Goal: Task Accomplishment & Management: Complete application form

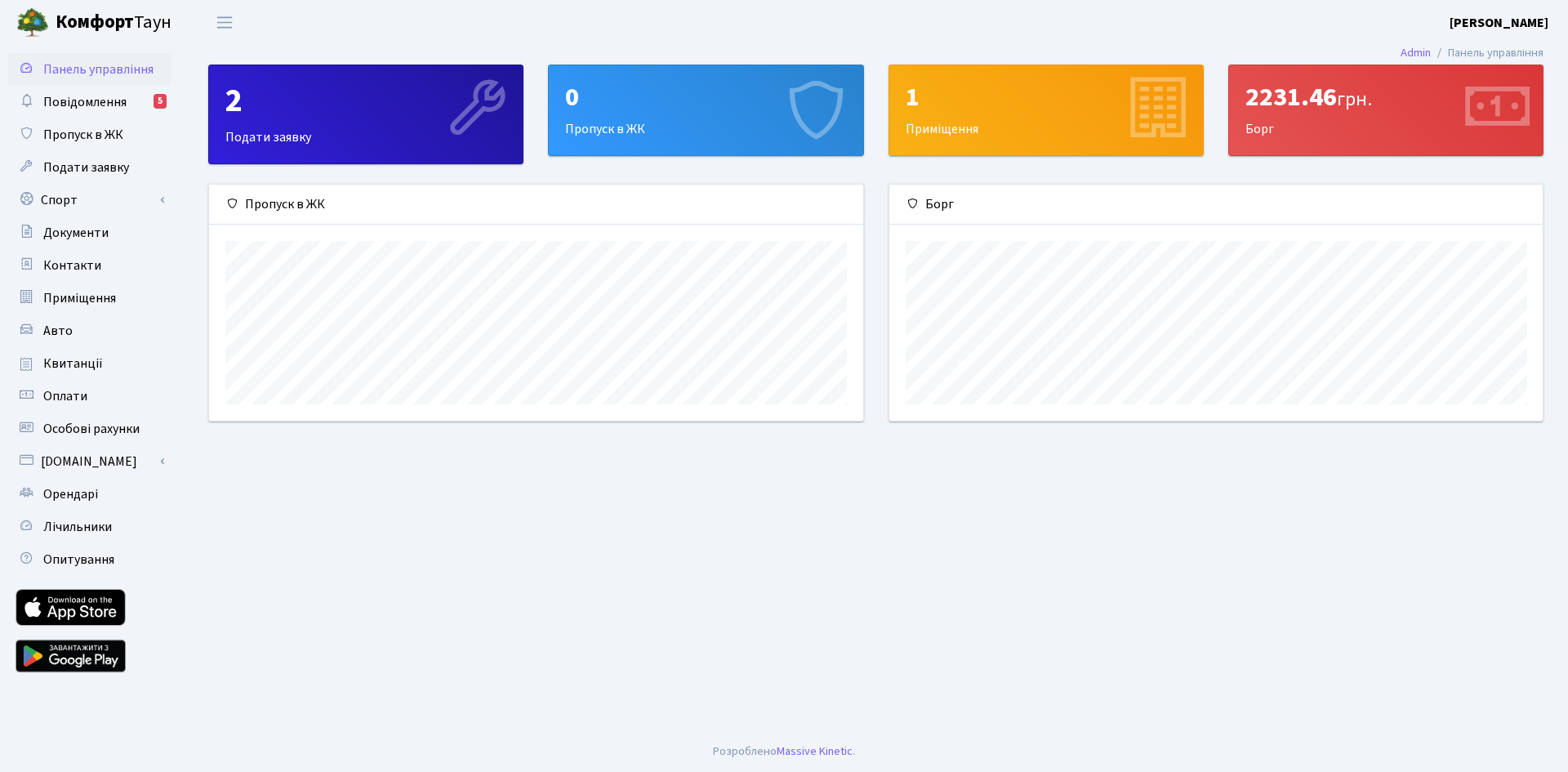
scroll to position [236, 654]
click at [754, 114] on div "0 Пропуск в ЖК" at bounding box center [705, 110] width 313 height 90
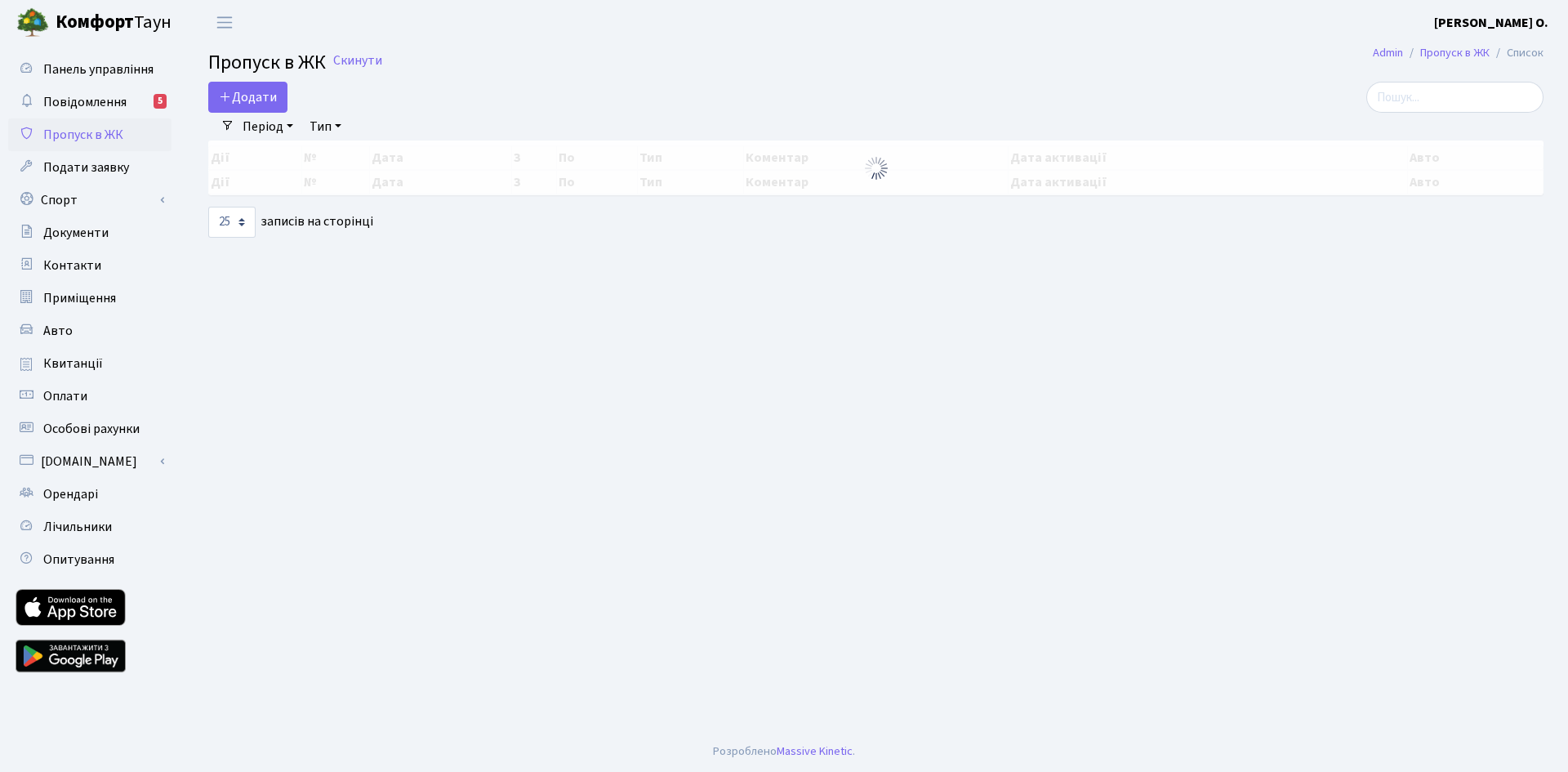
select select "25"
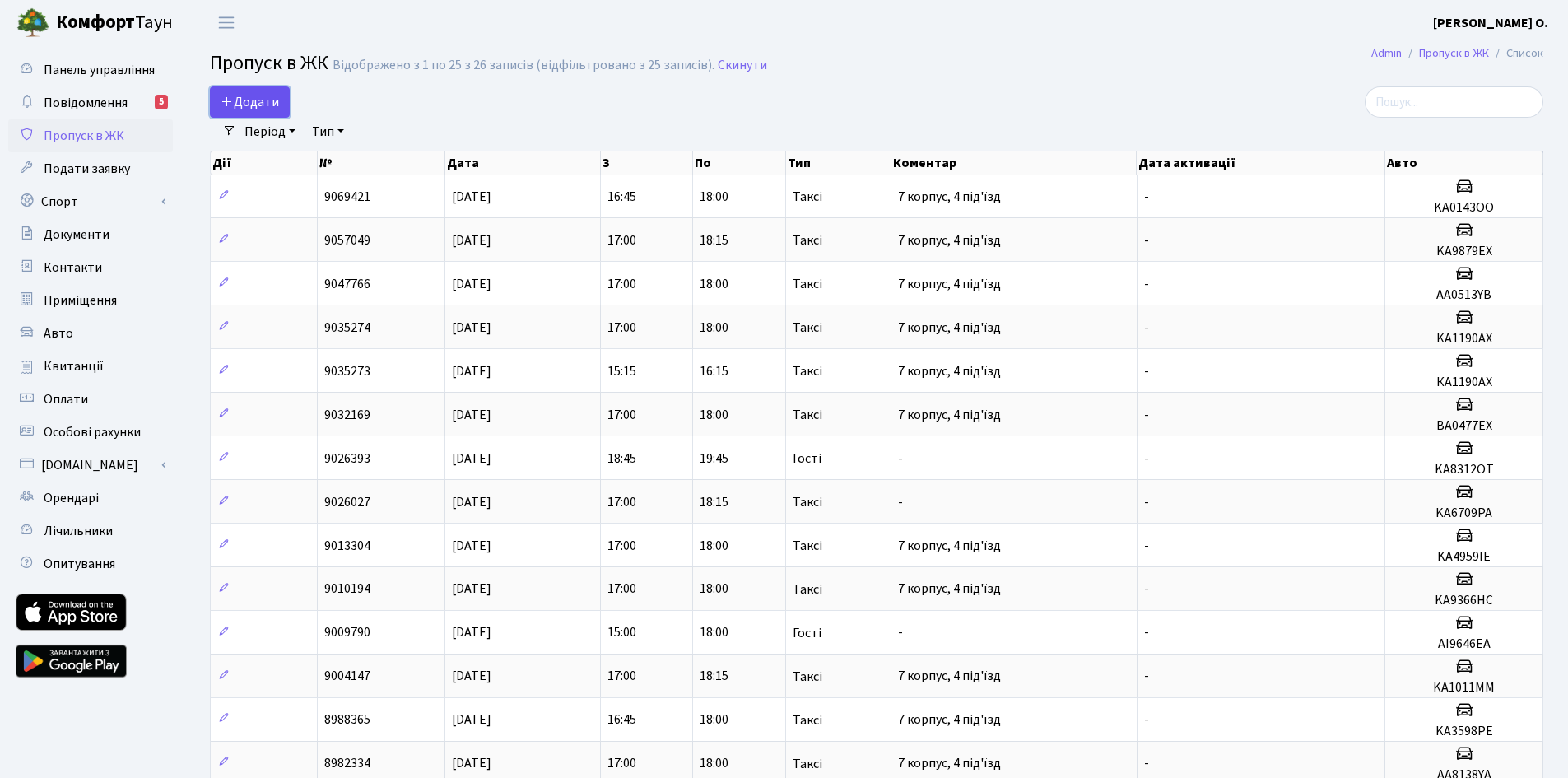
click at [247, 104] on span "Додати" at bounding box center [249, 102] width 58 height 19
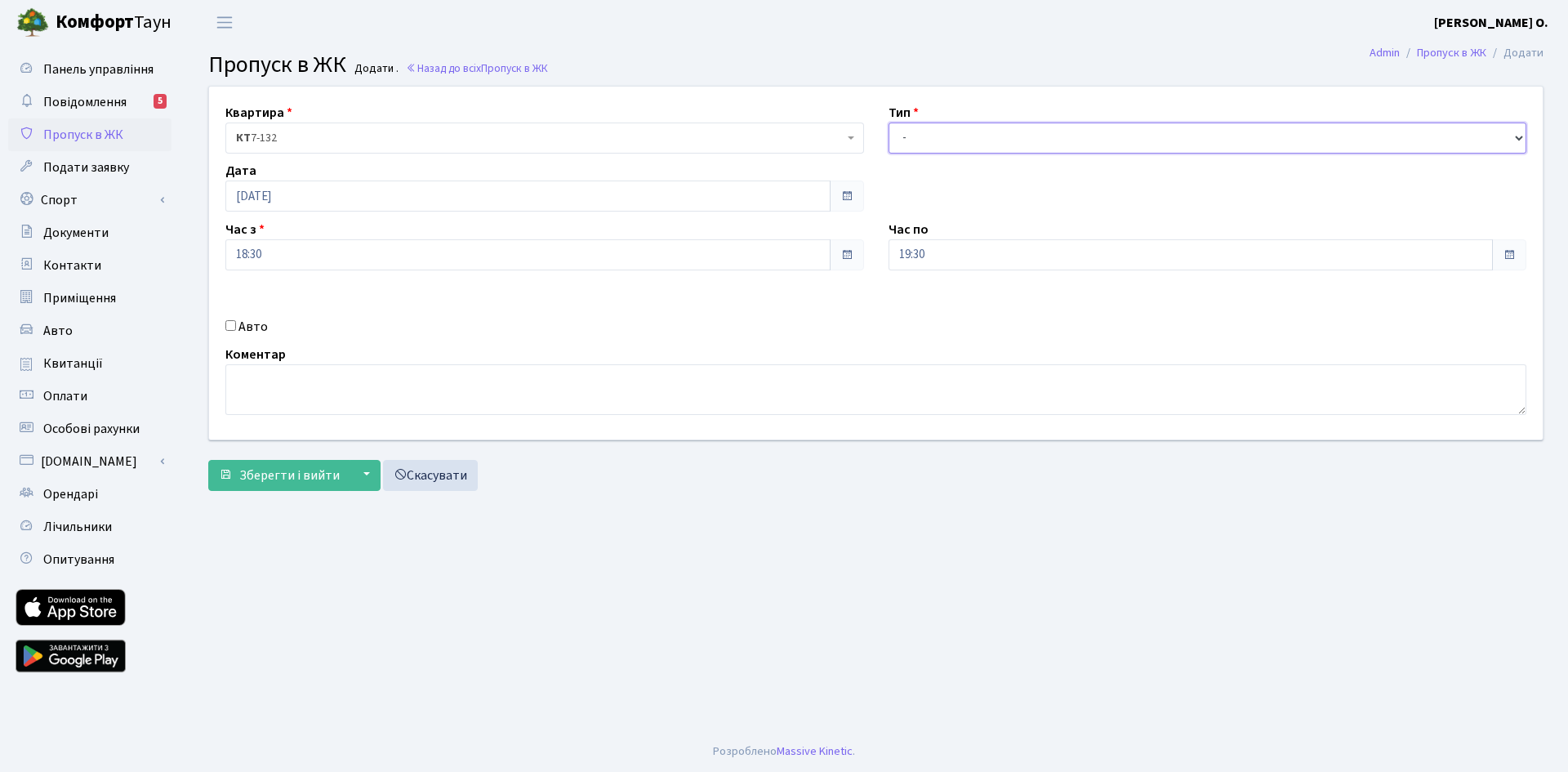
click at [954, 139] on select "- Доставка Таксі Гості Сервіс" at bounding box center [1208, 138] width 639 height 31
select select "2"
click at [888, 123] on select "- Доставка Таксі Гості Сервіс" at bounding box center [1208, 138] width 639 height 31
click at [247, 328] on label "Авто" at bounding box center [252, 326] width 29 height 19
click at [236, 328] on input "Авто" at bounding box center [231, 325] width 11 height 11
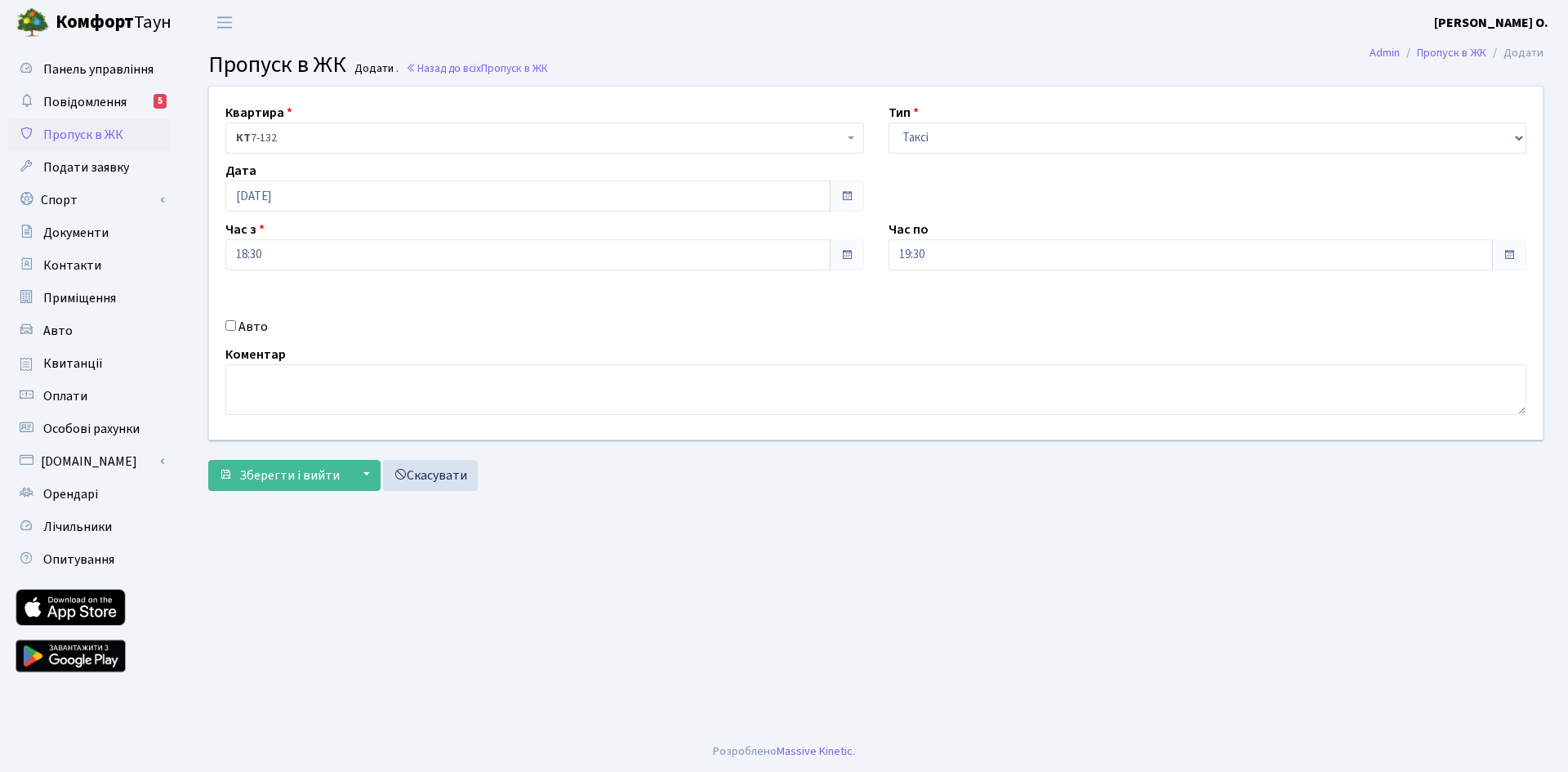
checkbox input "true"
type input "AM3763YA"
click at [293, 471] on span "Зберегти і вийти" at bounding box center [289, 475] width 100 height 18
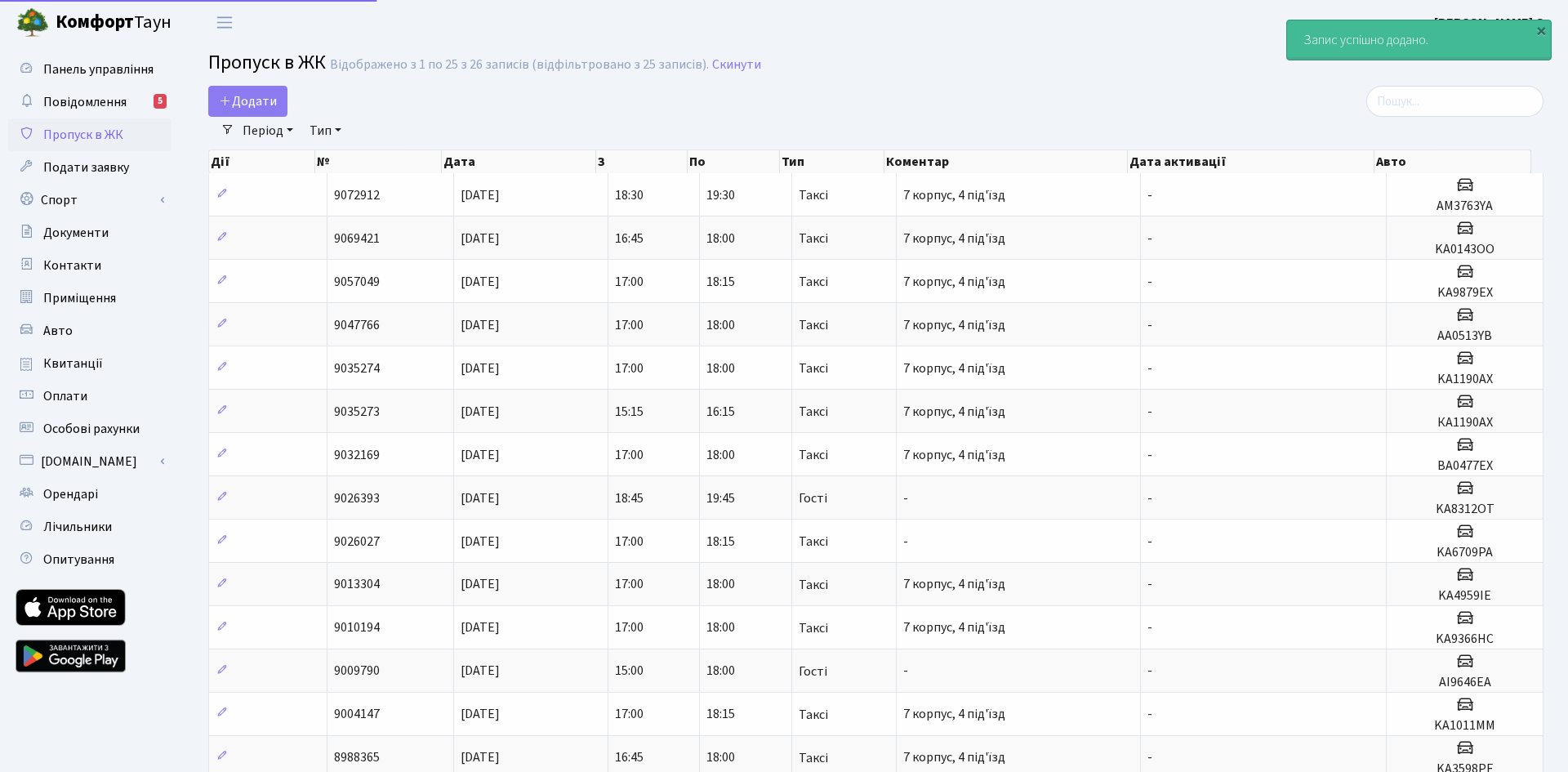
select select "25"
